Goal: Task Accomplishment & Management: Complete application form

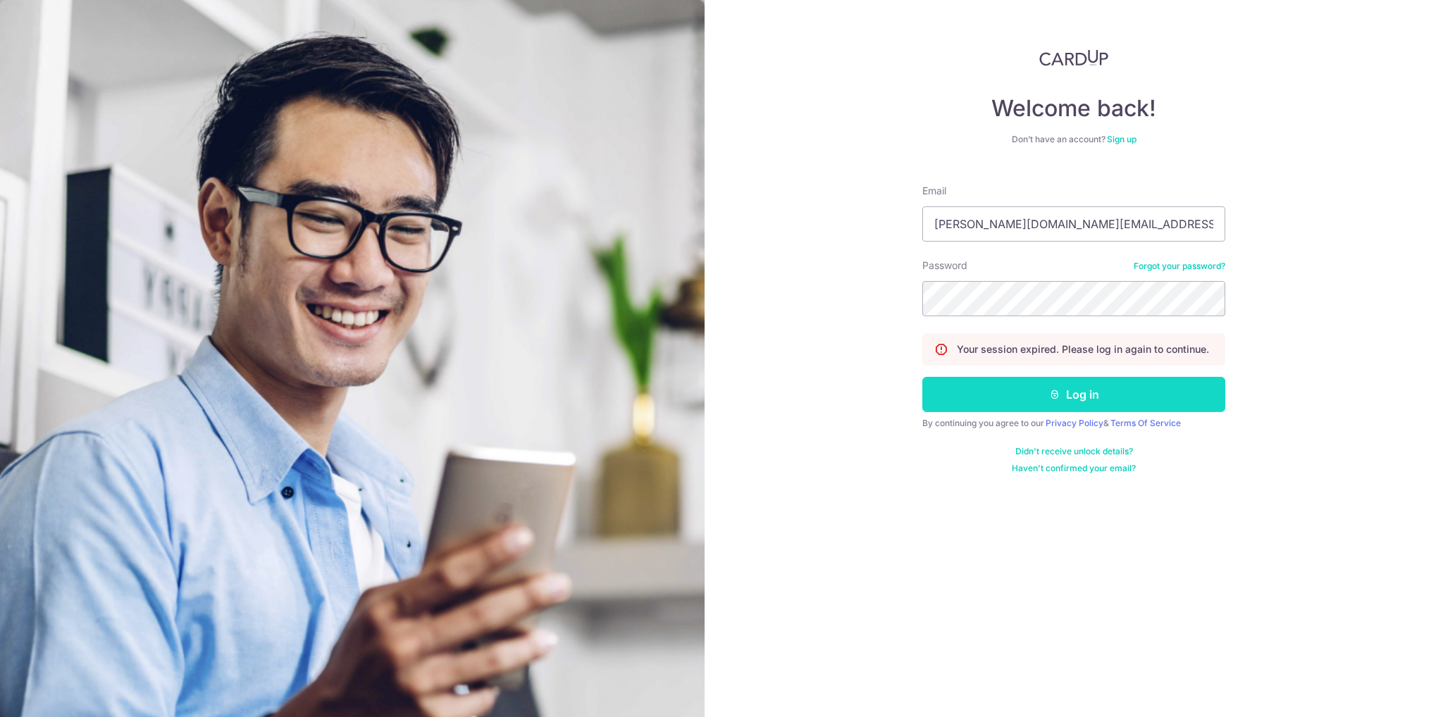
click at [1070, 401] on button "Log in" at bounding box center [1073, 394] width 303 height 35
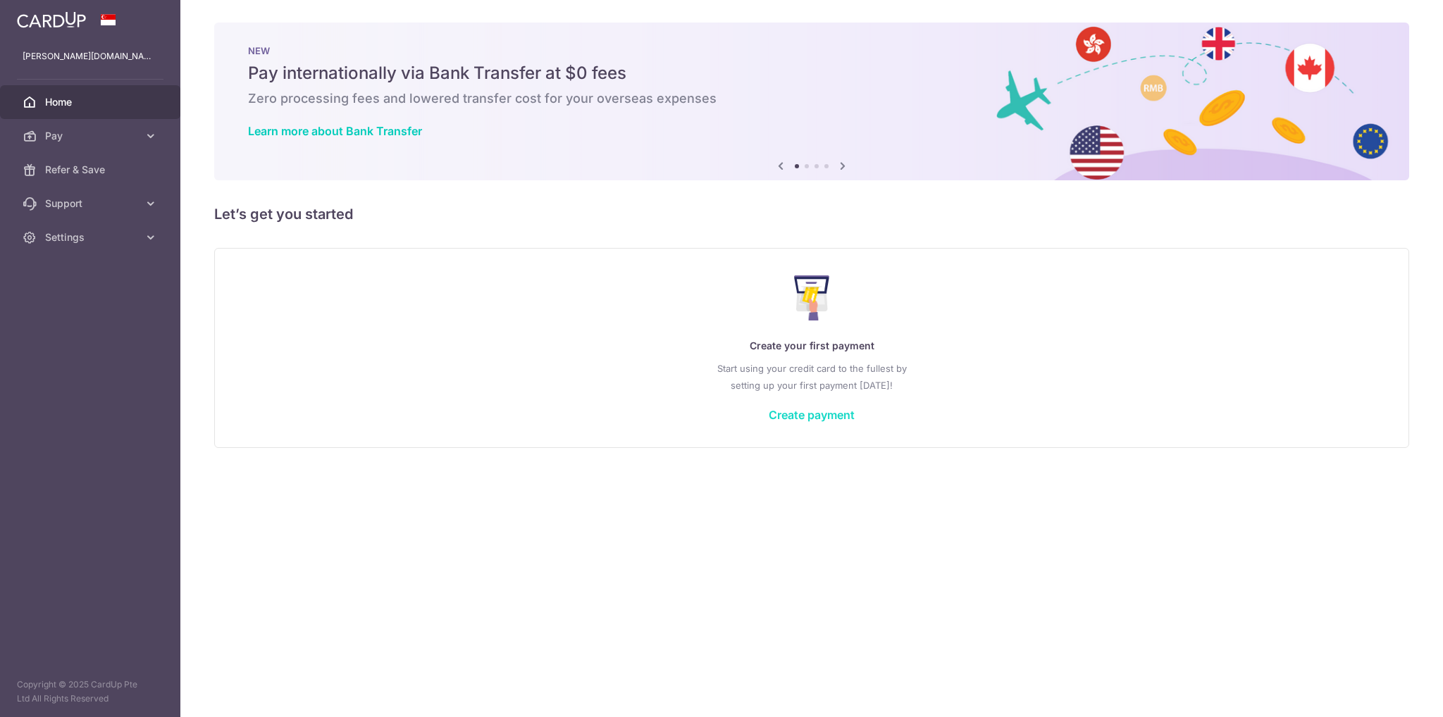
click at [821, 414] on link "Create payment" at bounding box center [812, 415] width 86 height 14
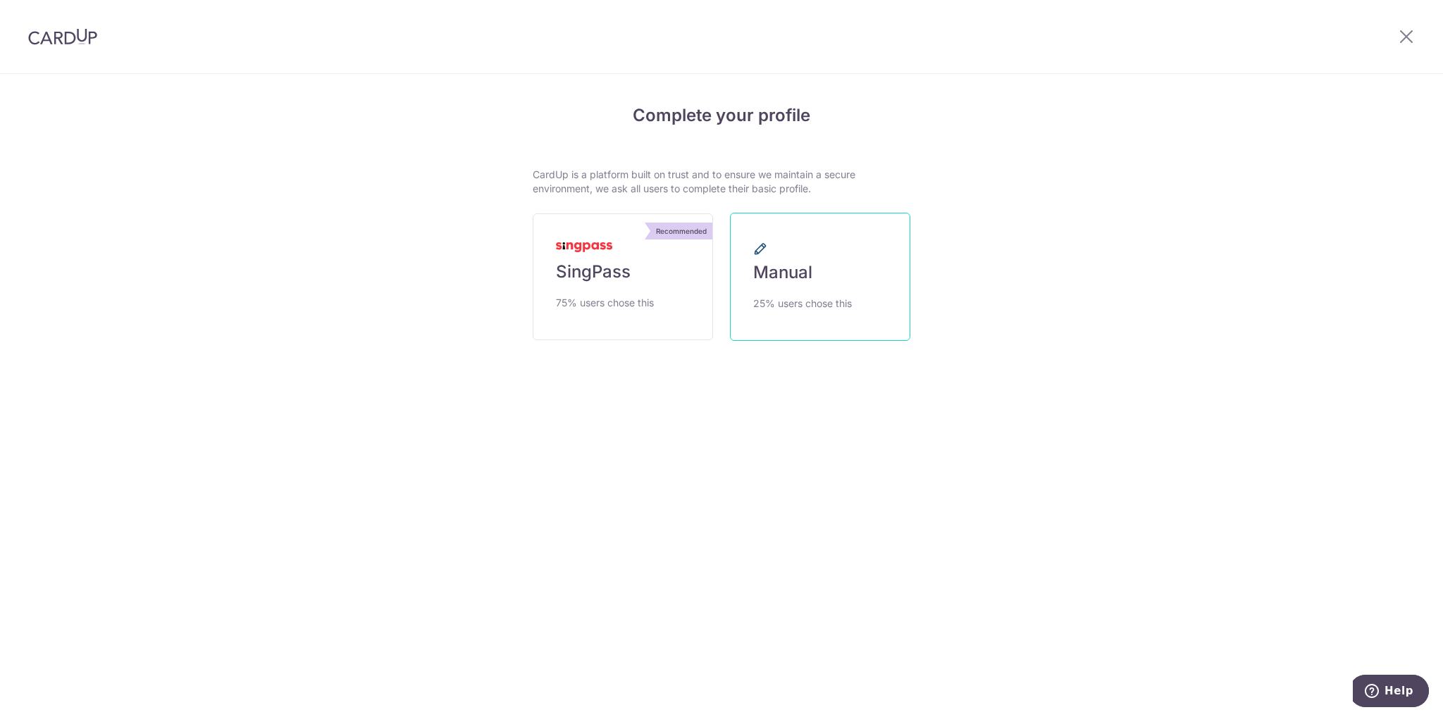
click at [836, 290] on link "Manual 25% users chose this" at bounding box center [820, 277] width 180 height 128
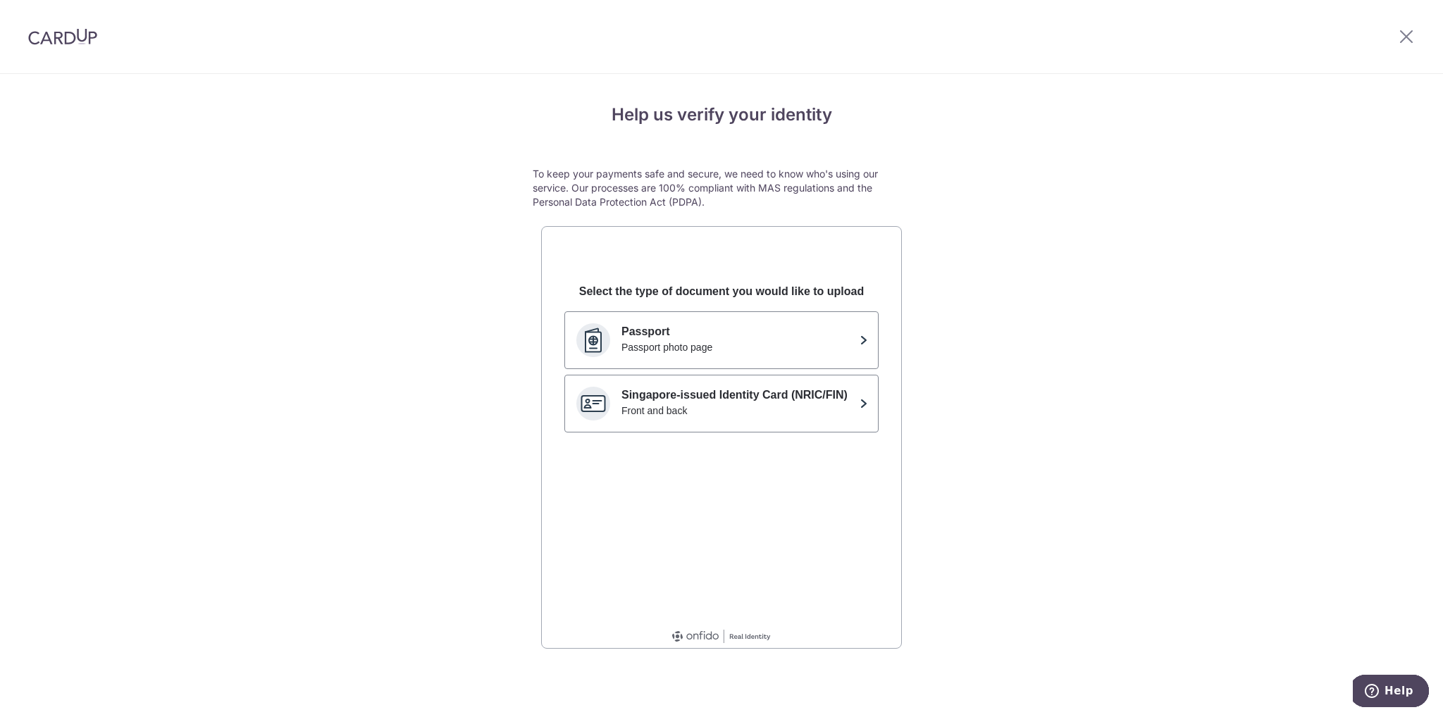
click at [1405, 49] on div at bounding box center [1405, 36] width 73 height 73
click at [1404, 42] on icon at bounding box center [1406, 36] width 17 height 18
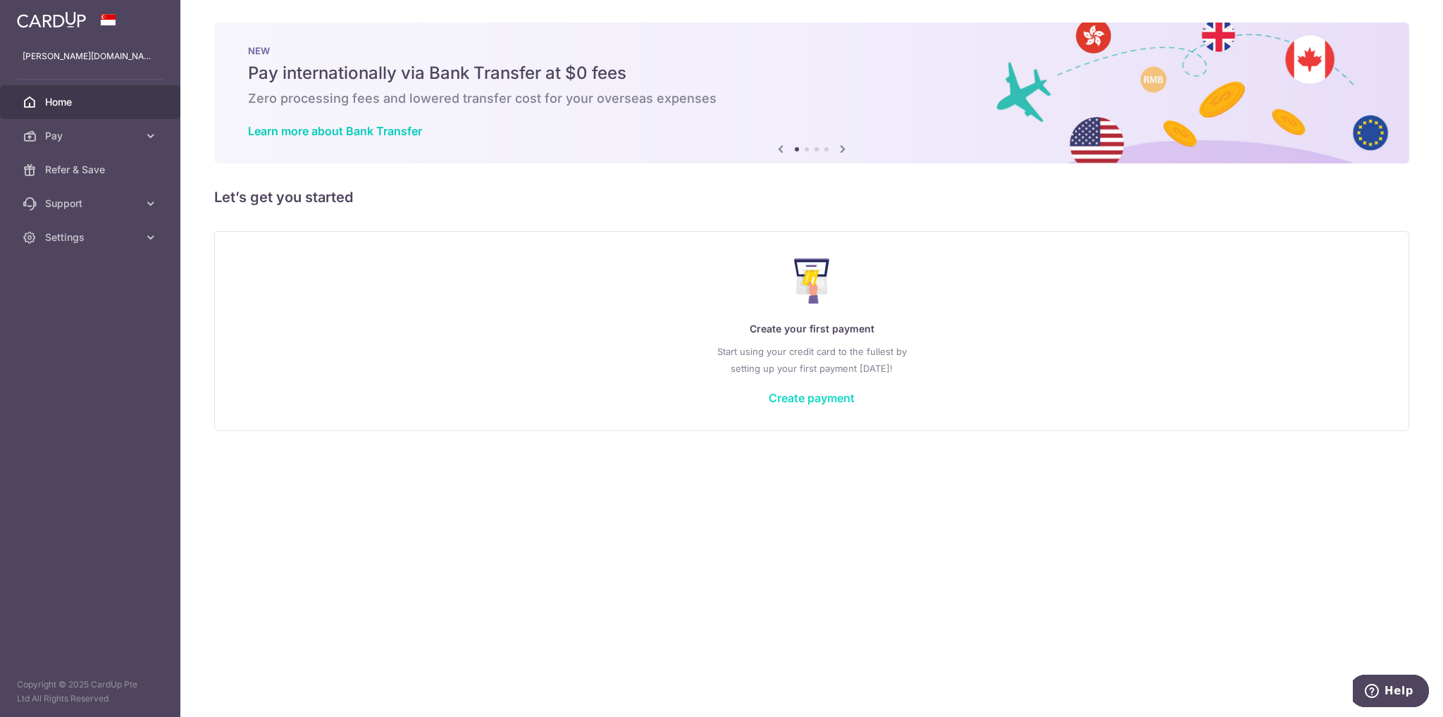
click at [828, 392] on link "Create payment" at bounding box center [812, 398] width 86 height 14
